Goal: Find specific page/section: Find specific page/section

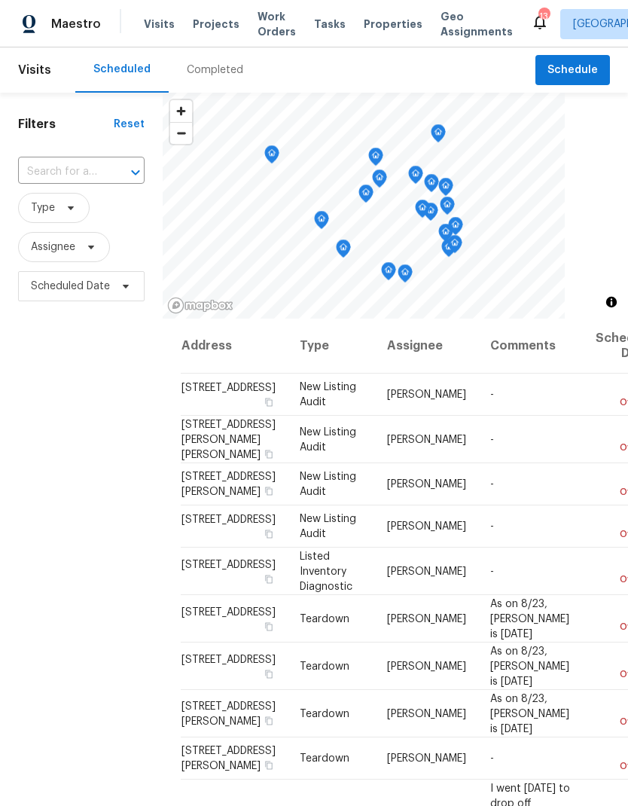
click at [371, 23] on span "Properties" at bounding box center [393, 24] width 59 height 15
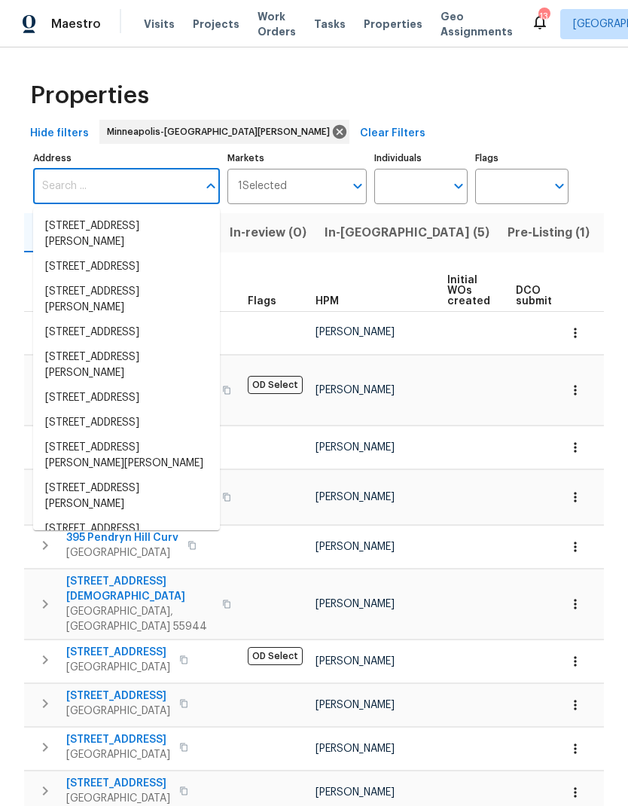
click at [366, 241] on span "In-reno (5)" at bounding box center [407, 232] width 165 height 21
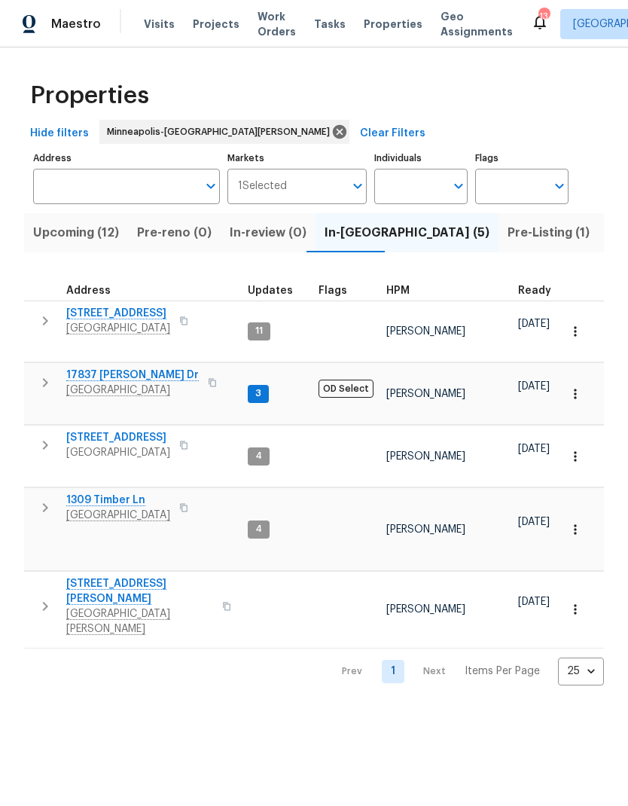
click at [69, 219] on button "Upcoming (12)" at bounding box center [76, 232] width 104 height 39
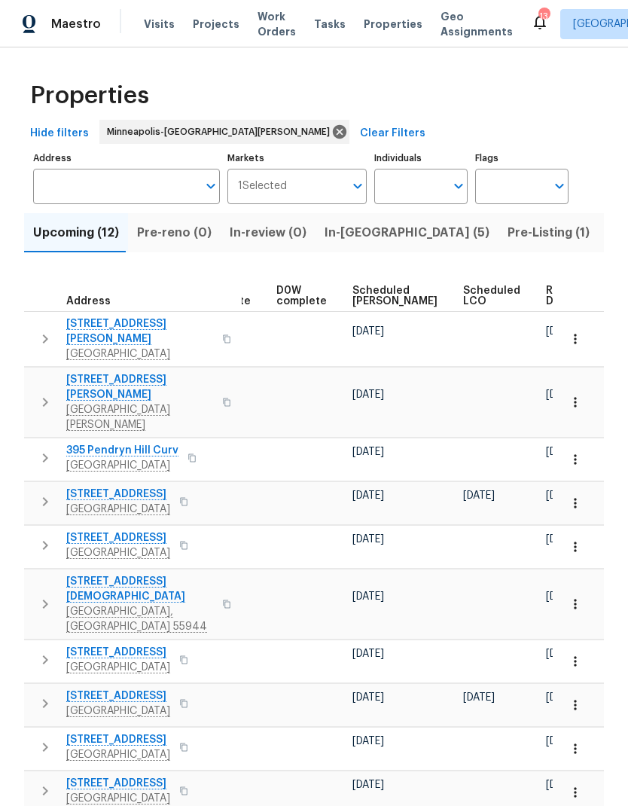
scroll to position [0, 395]
click at [547, 294] on span "Ready Date" at bounding box center [563, 295] width 33 height 21
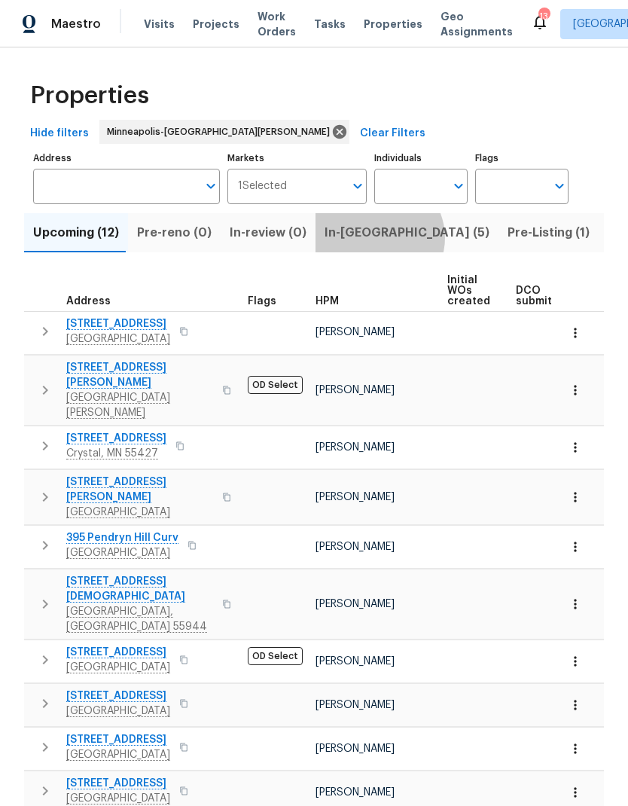
click at [369, 239] on span "In-reno (5)" at bounding box center [407, 232] width 165 height 21
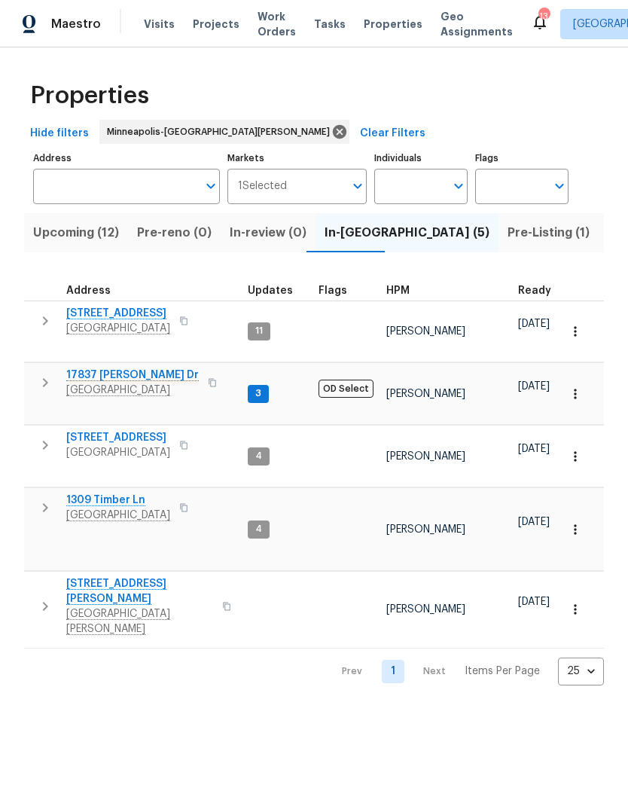
click at [108, 492] on span "1309 Timber Ln" at bounding box center [118, 499] width 104 height 15
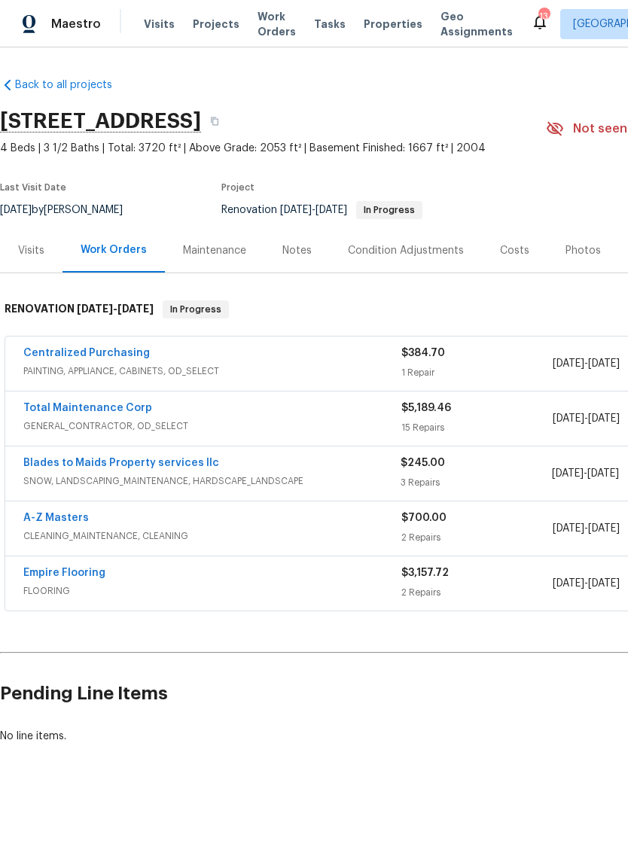
click at [581, 249] on div "Photos" at bounding box center [583, 250] width 35 height 15
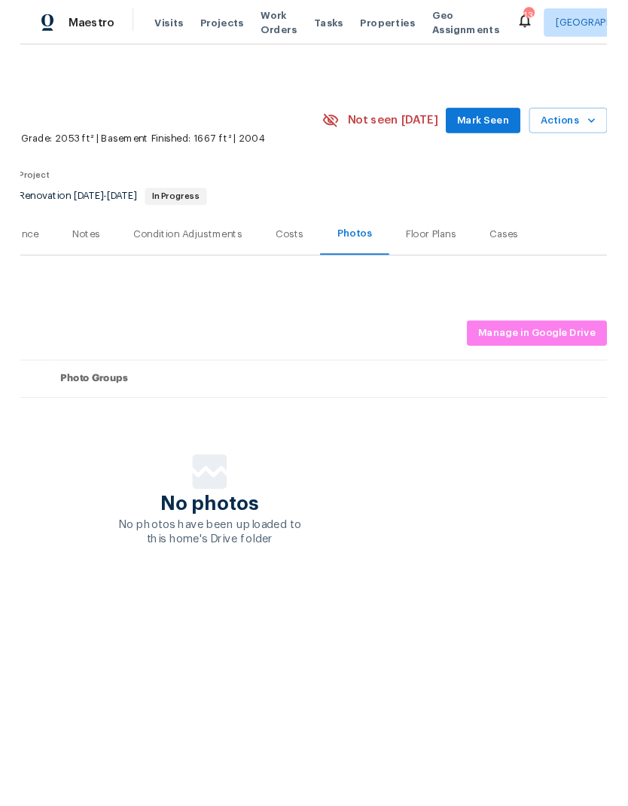
scroll to position [0, 223]
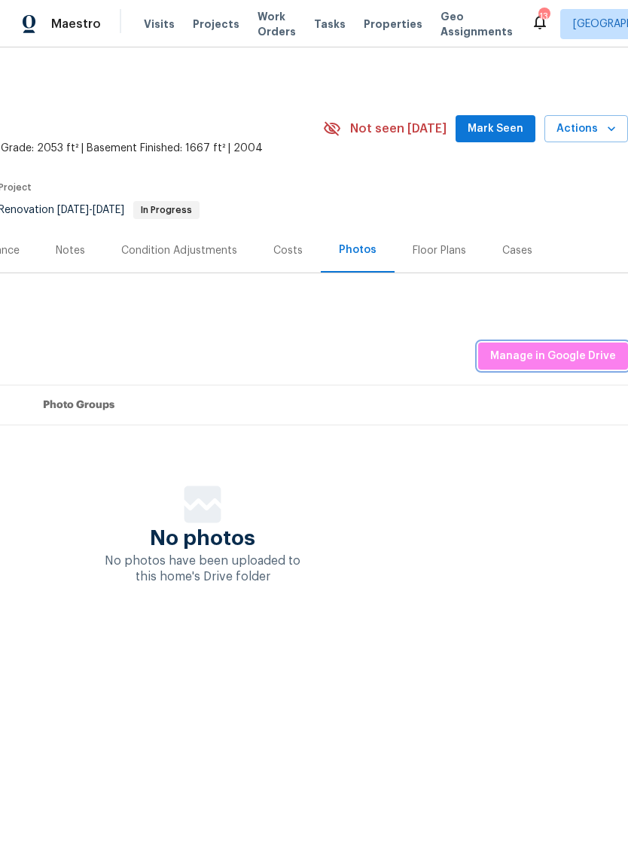
click at [548, 354] on span "Manage in Google Drive" at bounding box center [553, 356] width 126 height 19
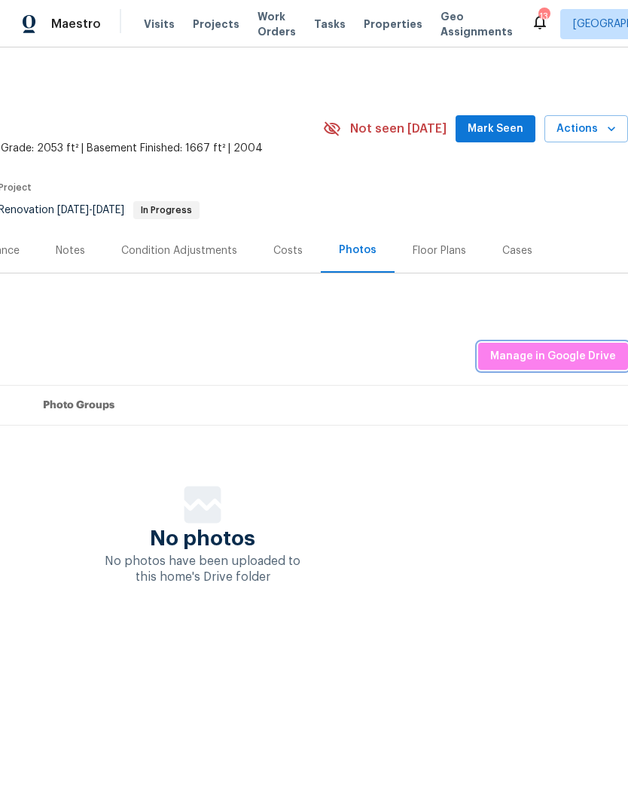
click at [552, 359] on span "Manage in Google Drive" at bounding box center [553, 356] width 126 height 19
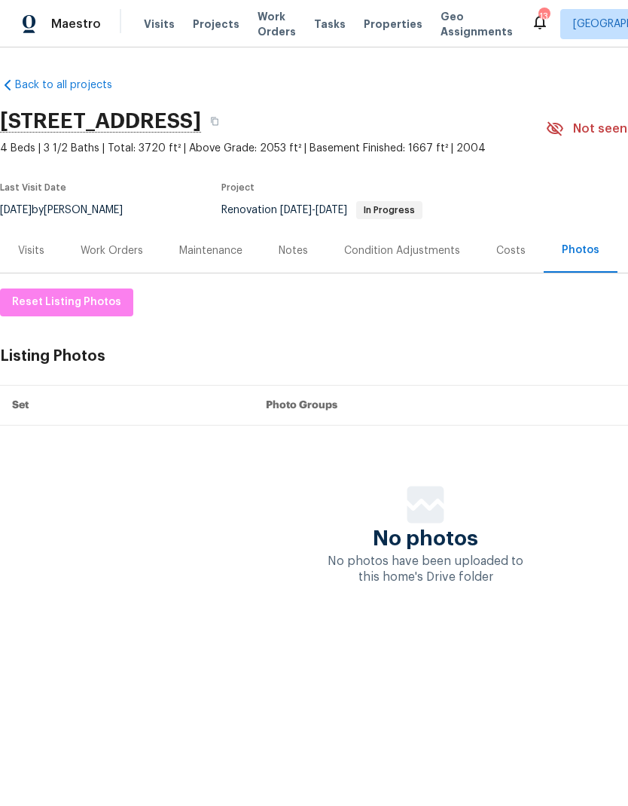
scroll to position [0, 1]
click at [218, 124] on icon "button" at bounding box center [213, 121] width 9 height 9
